Goal: Transaction & Acquisition: Purchase product/service

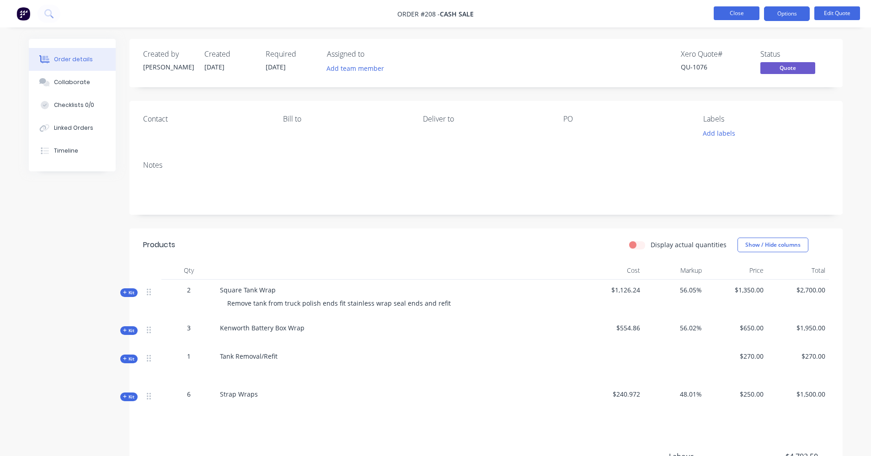
click at [730, 10] on button "Close" at bounding box center [736, 13] width 46 height 14
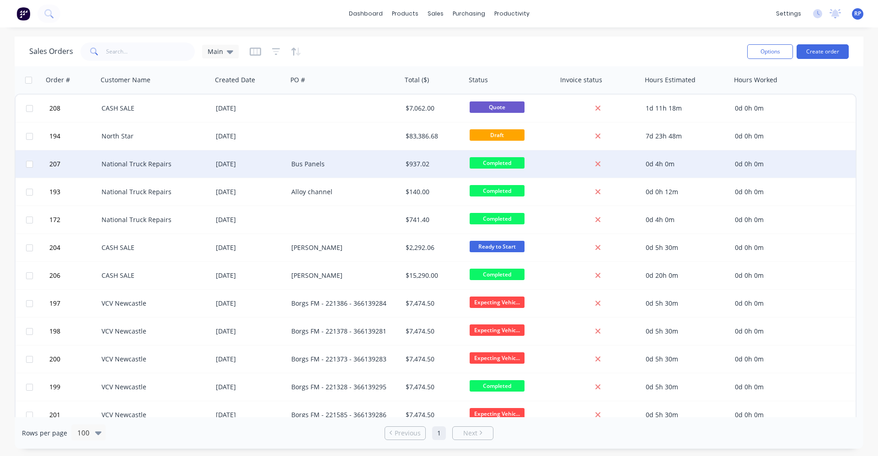
click at [167, 161] on div "National Truck Repairs" at bounding box center [151, 164] width 101 height 9
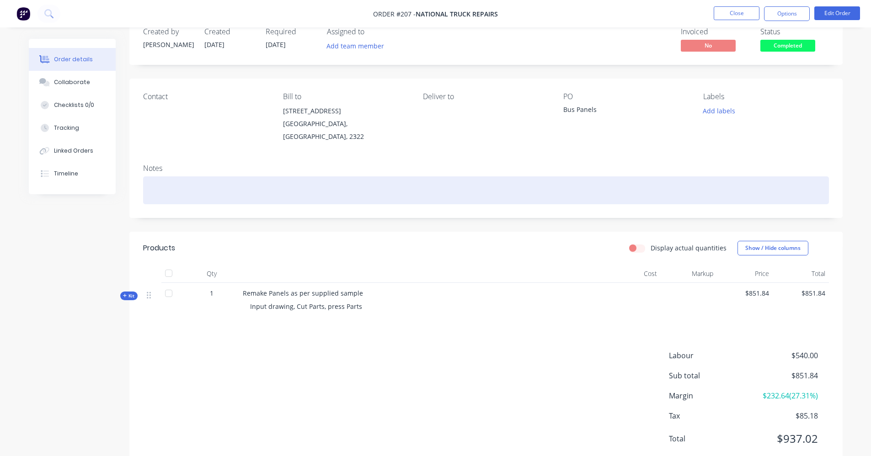
scroll to position [41, 0]
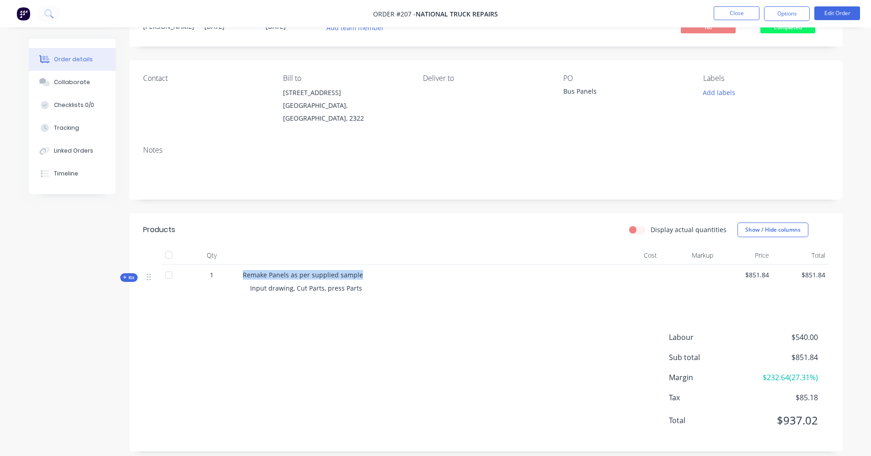
drag, startPoint x: 358, startPoint y: 266, endPoint x: 236, endPoint y: 266, distance: 121.6
click at [236, 266] on div "Kit 1 Remake Panels as per supplied sample Input drawing, Cut Parts, press Part…" at bounding box center [486, 284] width 686 height 38
drag, startPoint x: 236, startPoint y: 266, endPoint x: 263, endPoint y: 269, distance: 27.2
copy div "Remake Panels as per supplied sample"
click at [756, 16] on button "Close" at bounding box center [736, 13] width 46 height 14
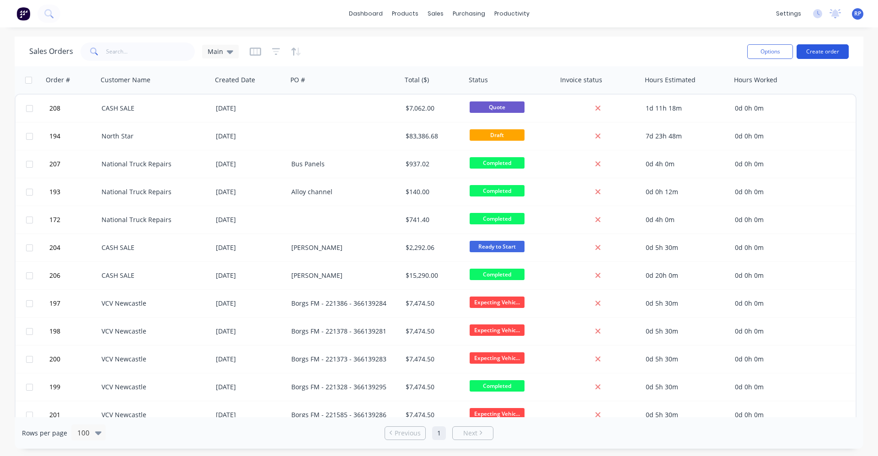
click at [827, 52] on button "Create order" at bounding box center [822, 51] width 52 height 15
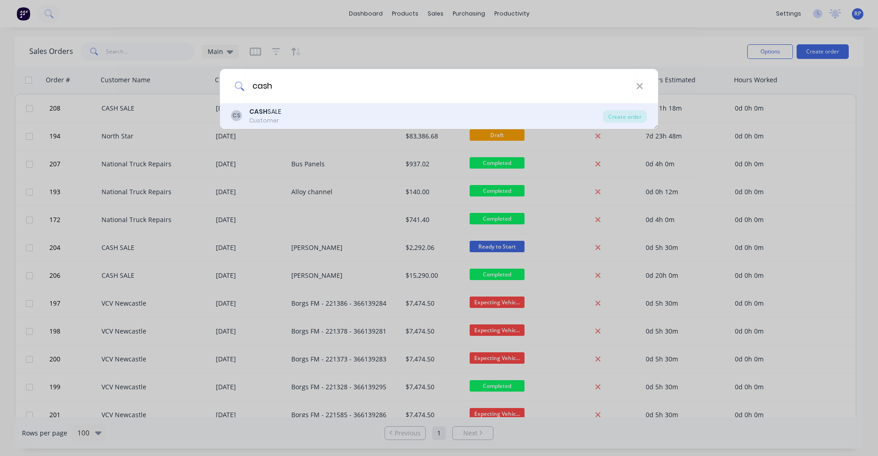
type input "cash"
click at [342, 115] on div "CS CASH SALE Customer" at bounding box center [417, 116] width 372 height 18
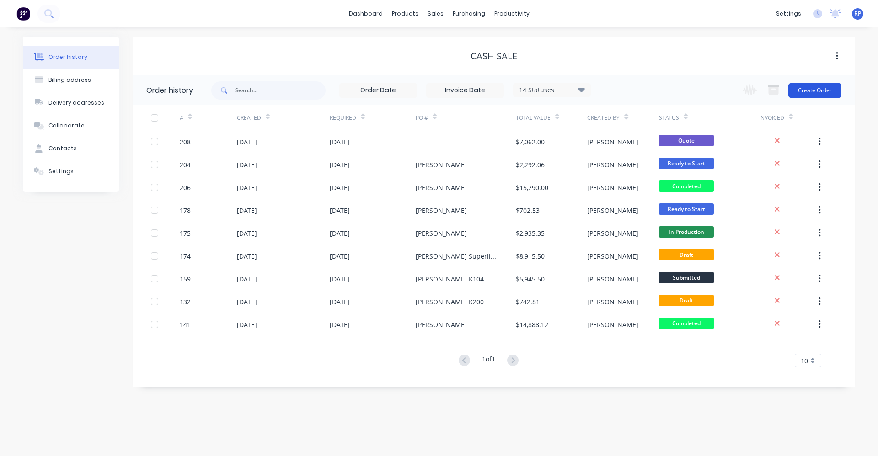
click at [826, 89] on button "Create Order" at bounding box center [814, 90] width 53 height 15
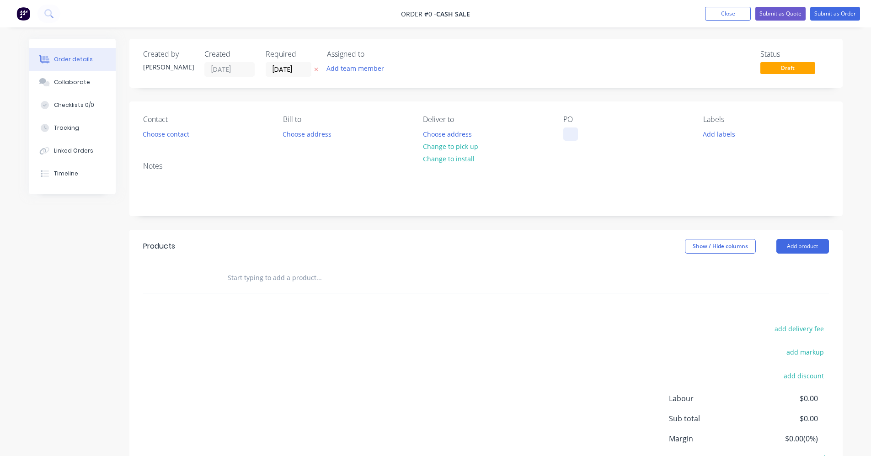
click at [570, 134] on div at bounding box center [570, 134] width 15 height 13
click at [293, 273] on input "text" at bounding box center [318, 278] width 183 height 18
type input "E"
click at [572, 135] on div at bounding box center [570, 134] width 15 height 13
click at [429, 275] on div "E" at bounding box center [357, 278] width 274 height 18
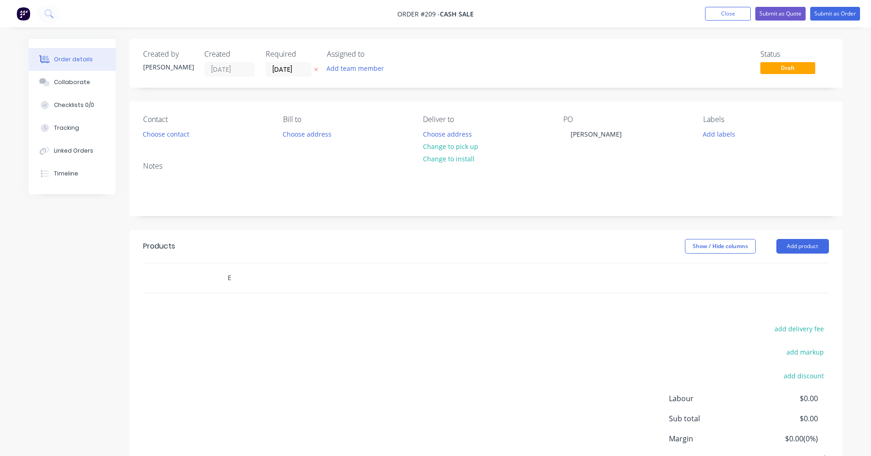
click at [405, 287] on div "E" at bounding box center [357, 278] width 274 height 18
click at [269, 283] on input "E" at bounding box center [318, 278] width 183 height 18
drag, startPoint x: 246, startPoint y: 278, endPoint x: 240, endPoint y: 277, distance: 6.5
click at [245, 277] on input "text" at bounding box center [318, 278] width 183 height 18
click at [239, 277] on input "text" at bounding box center [318, 278] width 183 height 18
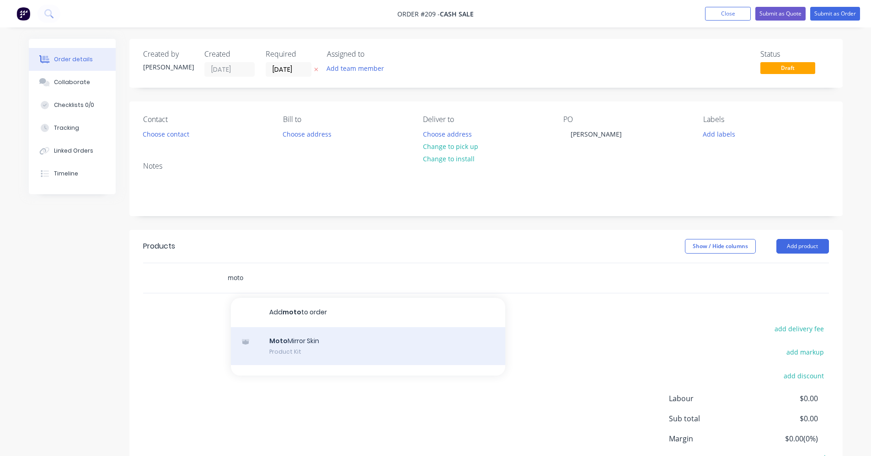
type input "moto"
click at [323, 341] on div "Moto Mirror Skin Product Kit" at bounding box center [368, 346] width 274 height 38
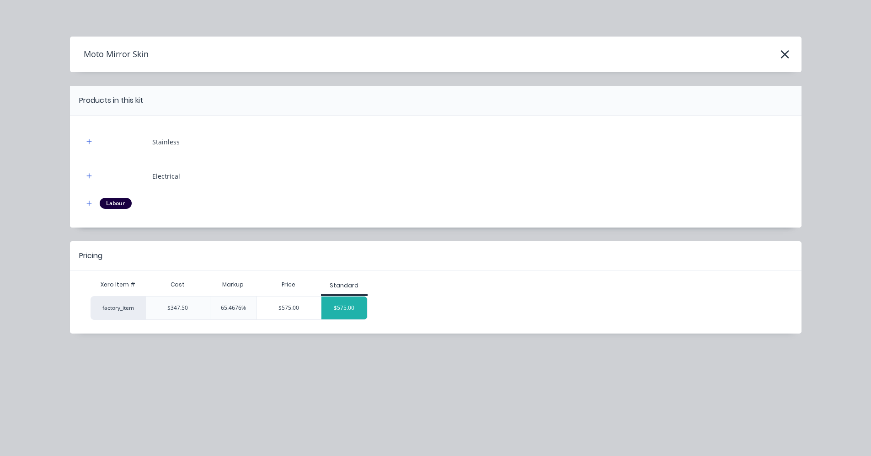
click at [352, 307] on div "$575.00" at bounding box center [344, 308] width 46 height 23
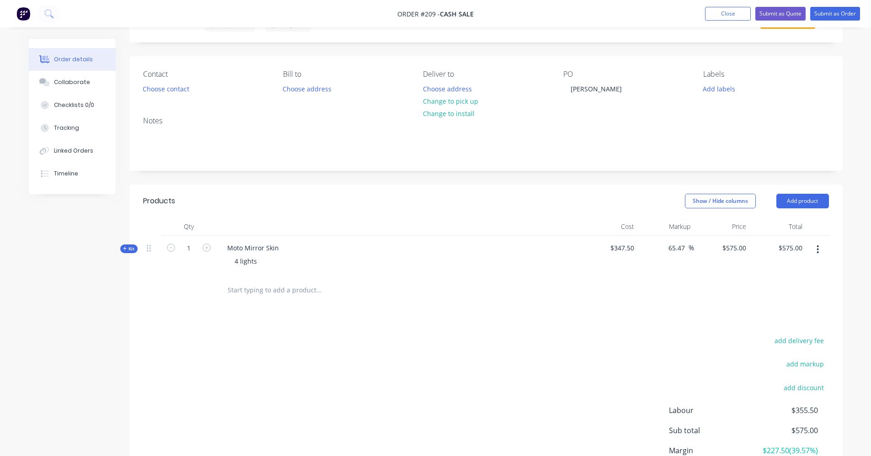
scroll to position [46, 0]
click at [280, 247] on div "Moto Mirror Skin" at bounding box center [253, 247] width 66 height 13
click at [286, 294] on input "text" at bounding box center [318, 290] width 183 height 18
click at [635, 248] on div "$347.50" at bounding box center [610, 255] width 56 height 40
click at [631, 248] on span "$347.50" at bounding box center [610, 248] width 49 height 10
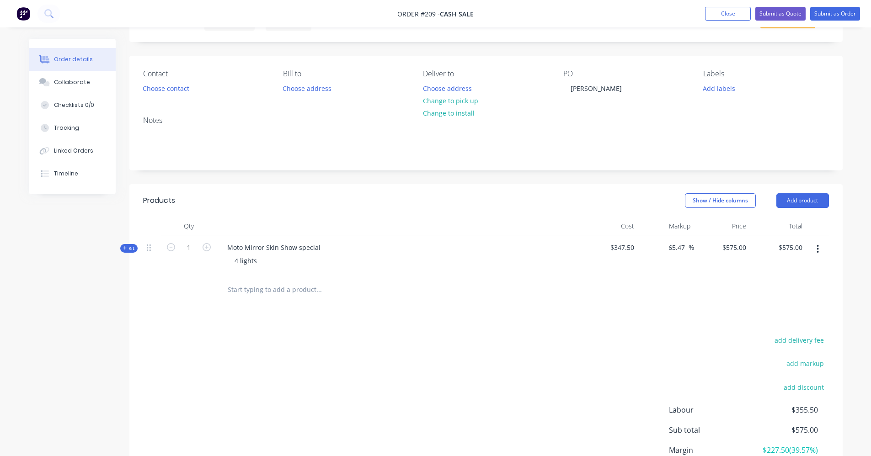
click at [634, 248] on div "$347.50" at bounding box center [610, 255] width 56 height 40
click at [644, 247] on div "65.47 65.47 %" at bounding box center [666, 255] width 56 height 40
click at [747, 245] on input "575" at bounding box center [742, 247] width 16 height 13
click at [747, 246] on input "575" at bounding box center [742, 247] width 16 height 13
type input "300"
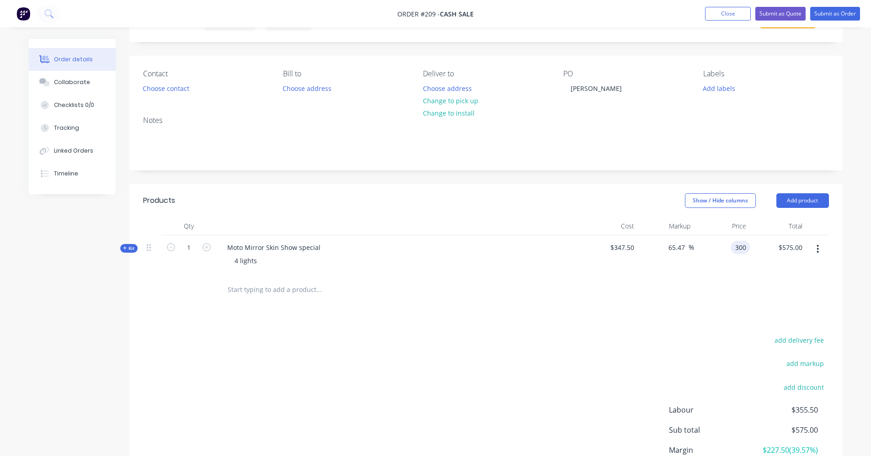
type input "-13.67"
type input "$300.00"
click at [234, 325] on div "Products Show / Hide columns Add product Qty Cost Markup Price Total Kit 1 Moto…" at bounding box center [485, 354] width 713 height 340
click at [206, 248] on icon "button" at bounding box center [206, 247] width 8 height 8
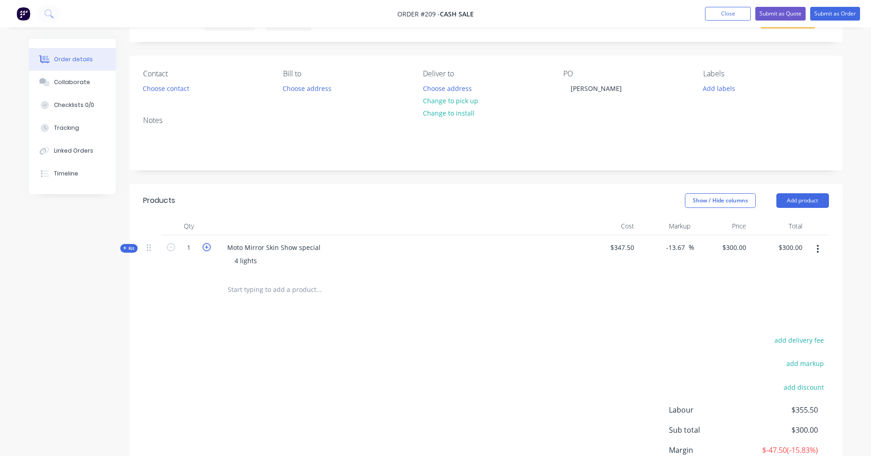
type input "2"
type input "$600.00"
click at [628, 246] on span "$347.50" at bounding box center [610, 248] width 49 height 10
click at [128, 250] on span "Kit" at bounding box center [129, 248] width 12 height 7
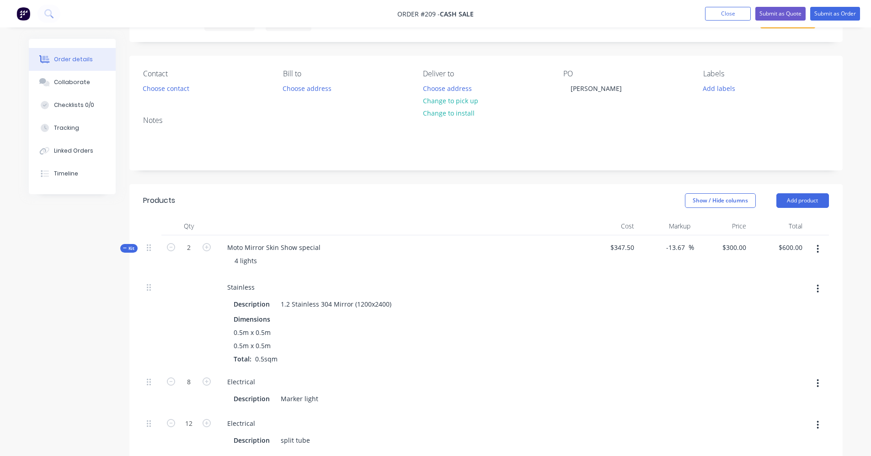
click at [127, 250] on span "Kit" at bounding box center [129, 248] width 12 height 7
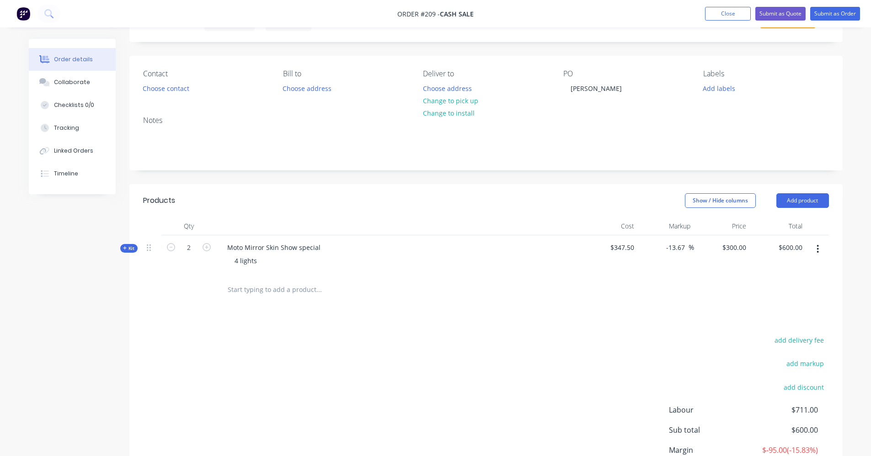
click at [292, 293] on input "text" at bounding box center [318, 290] width 183 height 18
type input "Shipping to [GEOGRAPHIC_DATA]"
click at [303, 325] on button "Add Shipping to [GEOGRAPHIC_DATA] to order" at bounding box center [368, 324] width 274 height 29
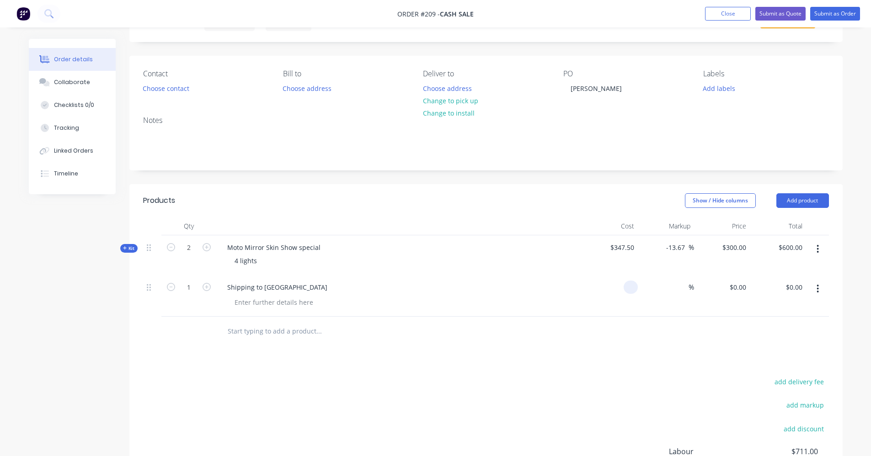
click at [634, 287] on input at bounding box center [632, 287] width 11 height 13
type input "4"
type input "$40.00"
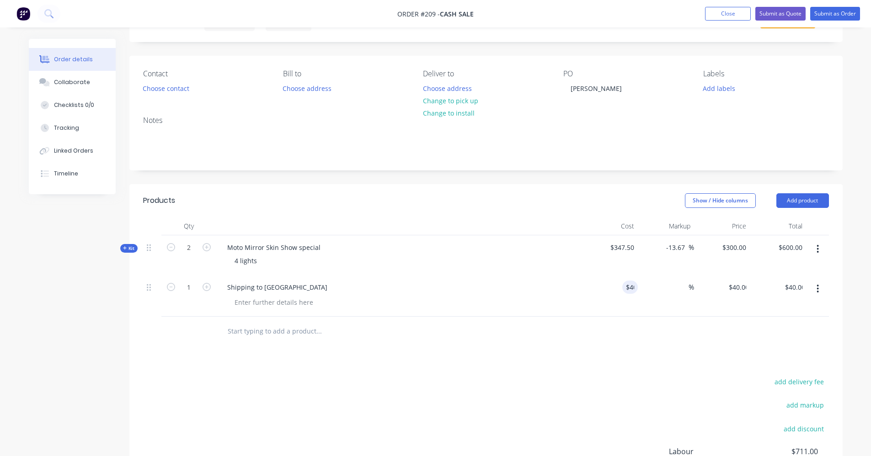
click at [666, 336] on div at bounding box center [486, 332] width 686 height 30
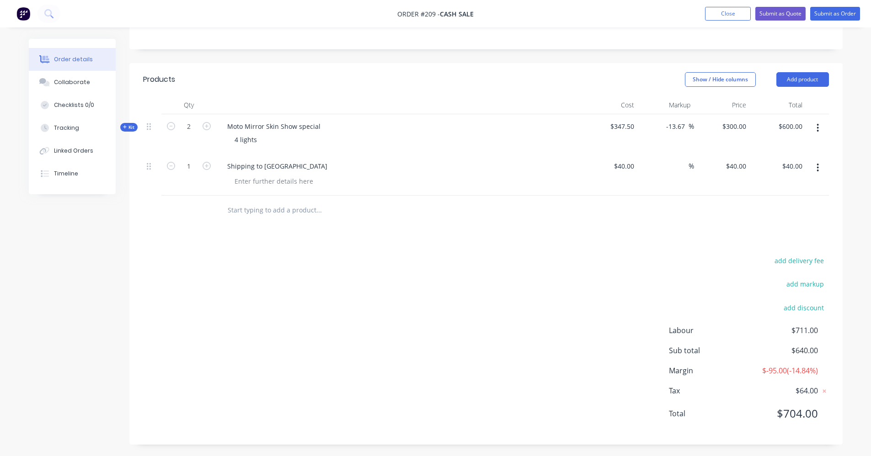
scroll to position [169, 0]
click at [820, 128] on button "button" at bounding box center [817, 125] width 21 height 16
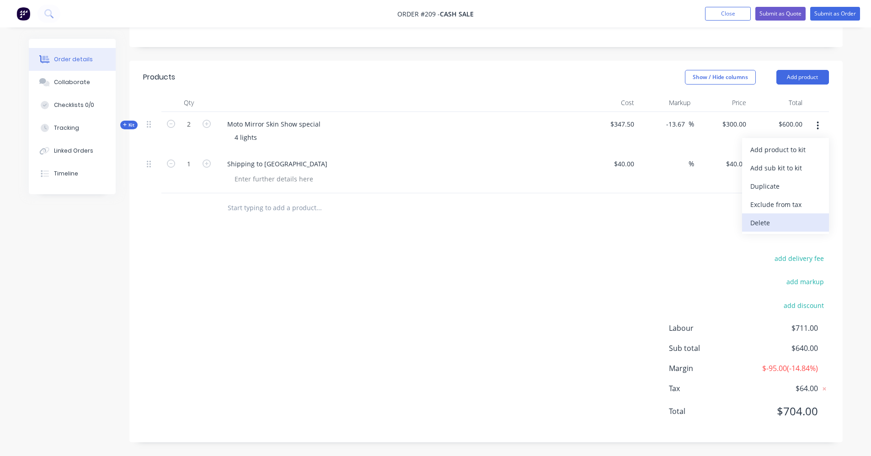
click at [767, 221] on div "Delete" at bounding box center [785, 222] width 70 height 13
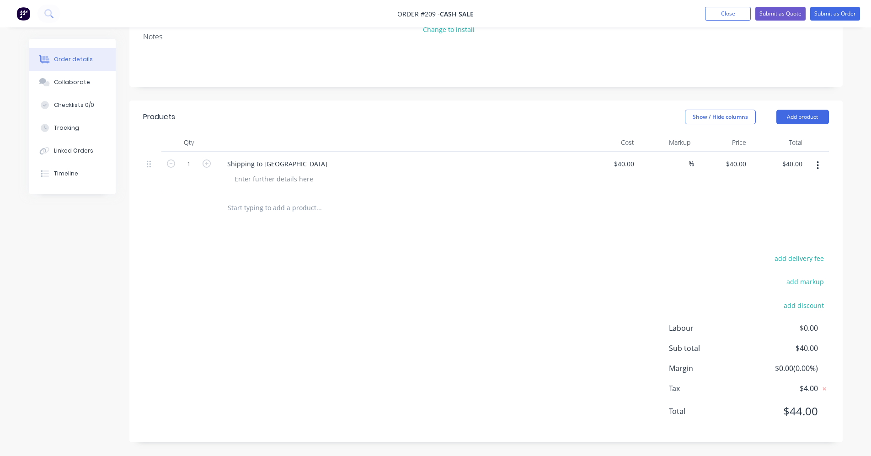
scroll to position [129, 0]
click at [256, 203] on input "text" at bounding box center [318, 208] width 183 height 18
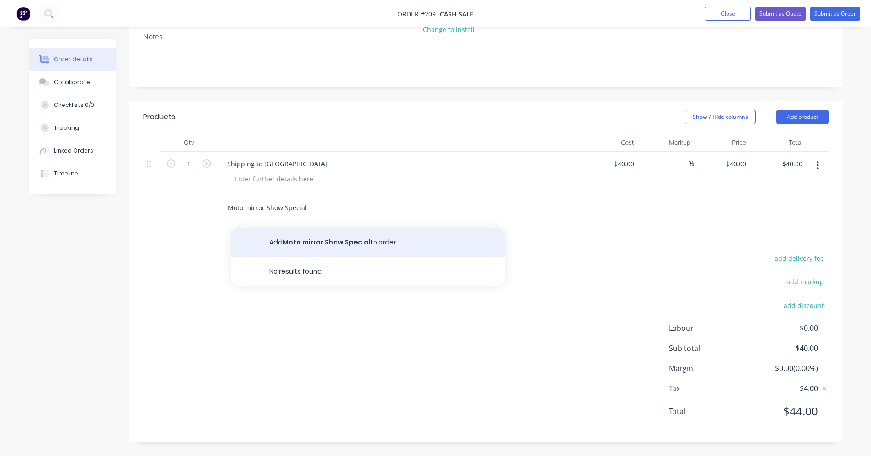
type input "Moto mirror Show Special"
click at [325, 242] on button "Add Moto mirror Show Special to order" at bounding box center [368, 242] width 274 height 29
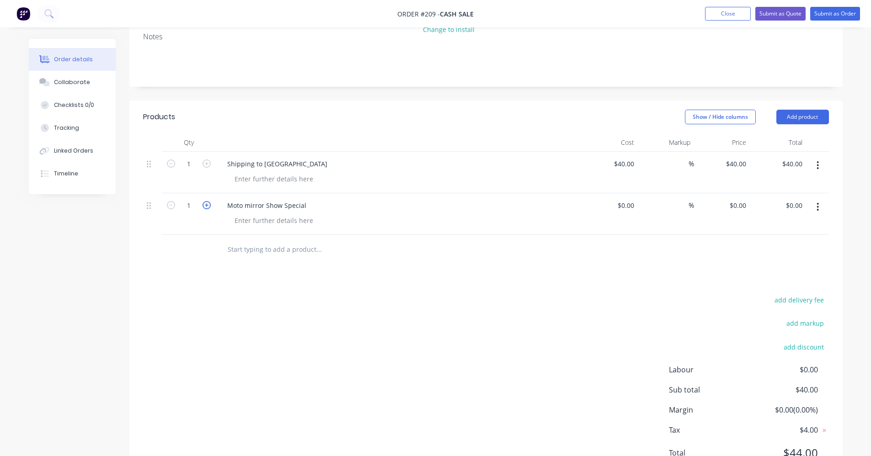
click at [208, 205] on icon "button" at bounding box center [206, 205] width 8 height 8
type input "2"
click at [631, 204] on input at bounding box center [632, 205] width 11 height 13
type input "$300.00"
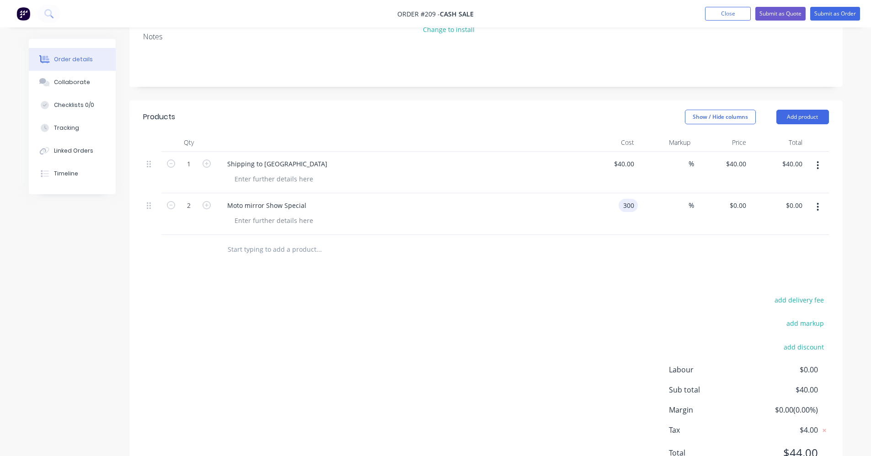
type input "$600.00"
drag, startPoint x: 635, startPoint y: 242, endPoint x: 639, endPoint y: 245, distance: 4.7
click at [635, 242] on div at bounding box center [486, 250] width 686 height 30
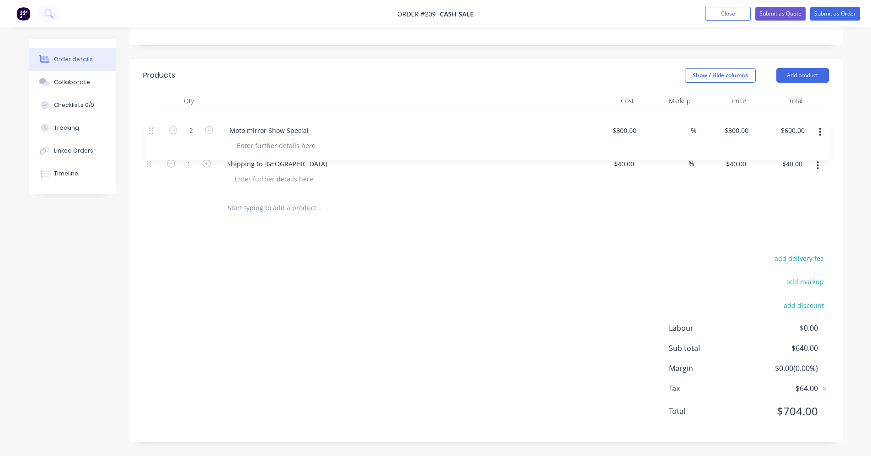
drag, startPoint x: 151, startPoint y: 161, endPoint x: 150, endPoint y: 120, distance: 41.1
click at [150, 120] on div "1 Shipping to [GEOGRAPHIC_DATA] $40.00 $40.00 % $40.00 $40.00 $40.00 $40.00 2 M…" at bounding box center [486, 151] width 686 height 83
drag, startPoint x: 312, startPoint y: 118, endPoint x: 220, endPoint y: 117, distance: 92.3
click at [220, 117] on div "Moto mirror Show Special" at bounding box center [399, 122] width 358 height 13
copy div "Moto mirror Show Special"
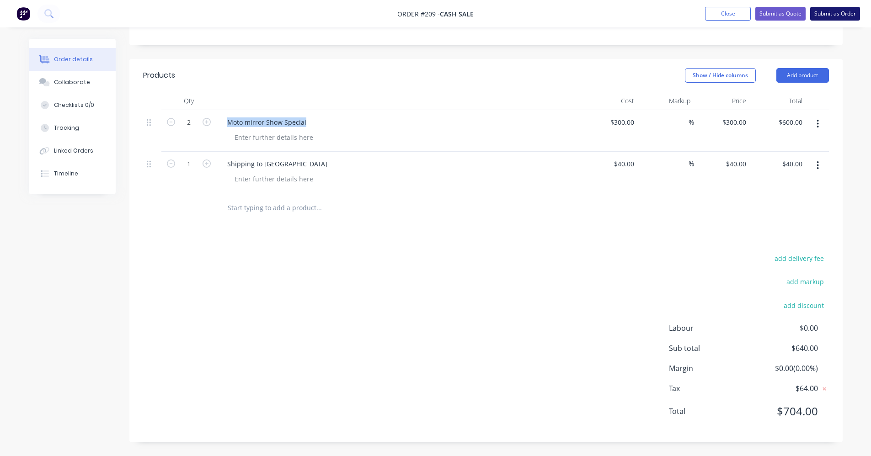
click at [830, 18] on button "Submit as Order" at bounding box center [835, 14] width 50 height 14
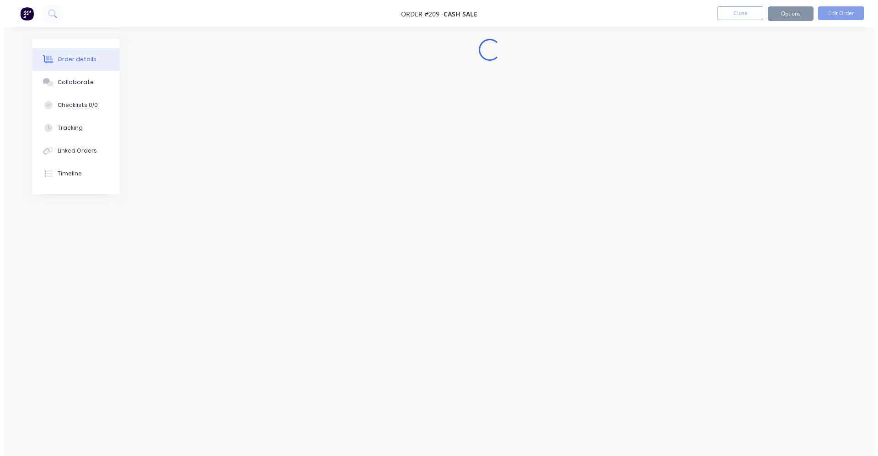
scroll to position [0, 0]
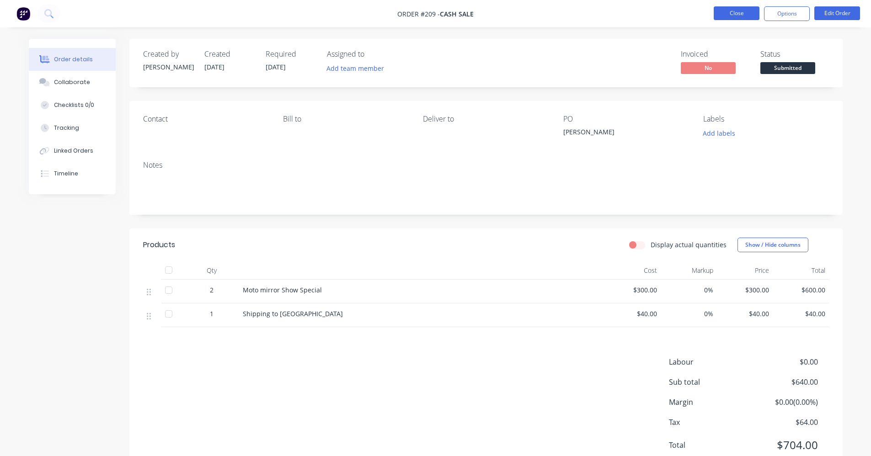
click at [733, 15] on button "Close" at bounding box center [736, 13] width 46 height 14
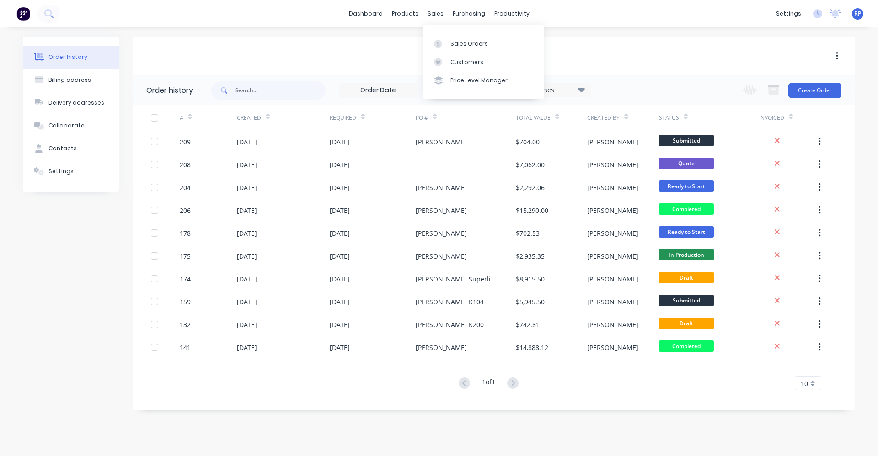
drag, startPoint x: 431, startPoint y: 14, endPoint x: 434, endPoint y: 24, distance: 10.9
click at [431, 13] on div "sales" at bounding box center [435, 14] width 25 height 14
click at [450, 49] on link "Sales Orders" at bounding box center [483, 43] width 121 height 18
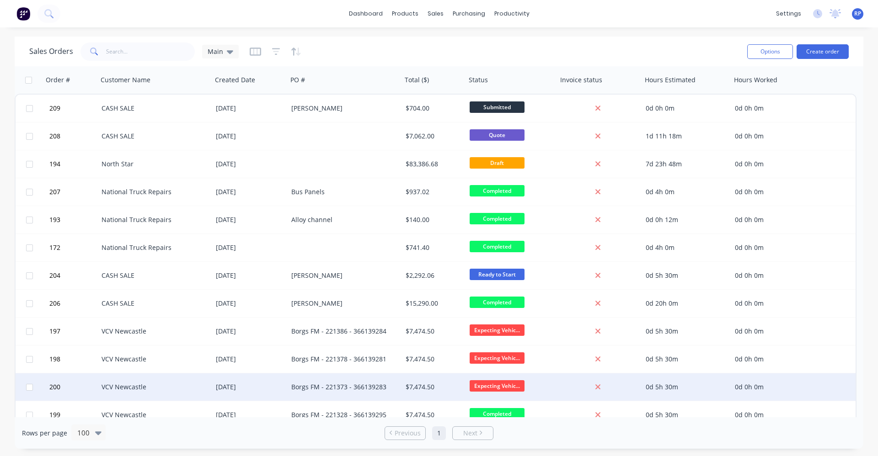
drag, startPoint x: 551, startPoint y: 285, endPoint x: 463, endPoint y: 384, distance: 132.4
